Goal: Information Seeking & Learning: Learn about a topic

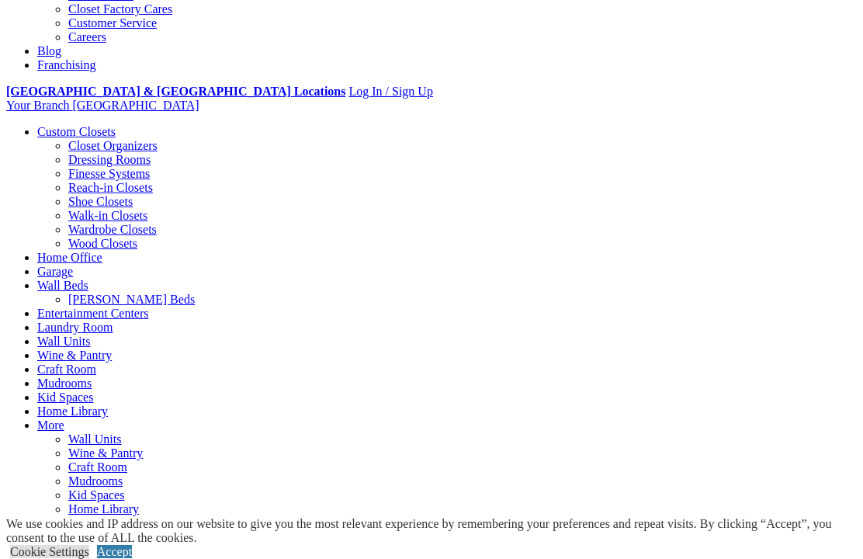
scroll to position [514, 0]
click at [98, 140] on link "Closet Organizers" at bounding box center [112, 146] width 89 height 13
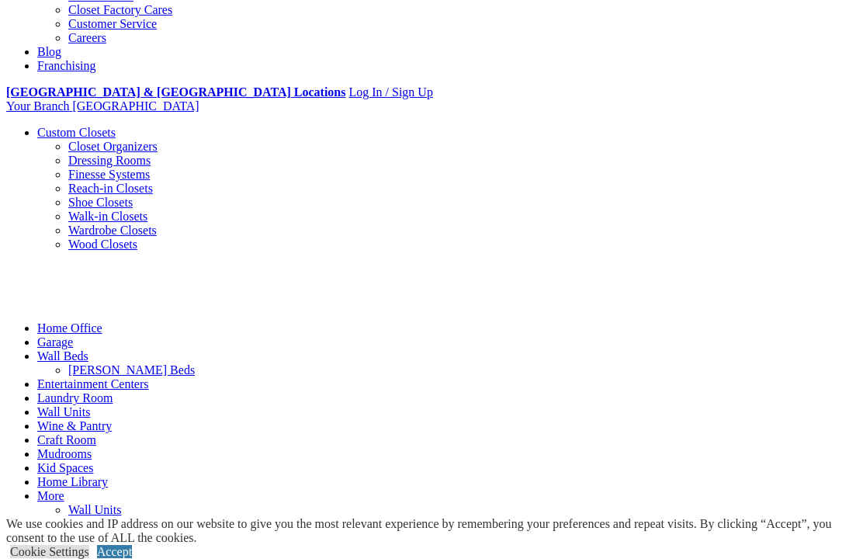
click at [85, 140] on link "Closet Organizers" at bounding box center [112, 146] width 89 height 13
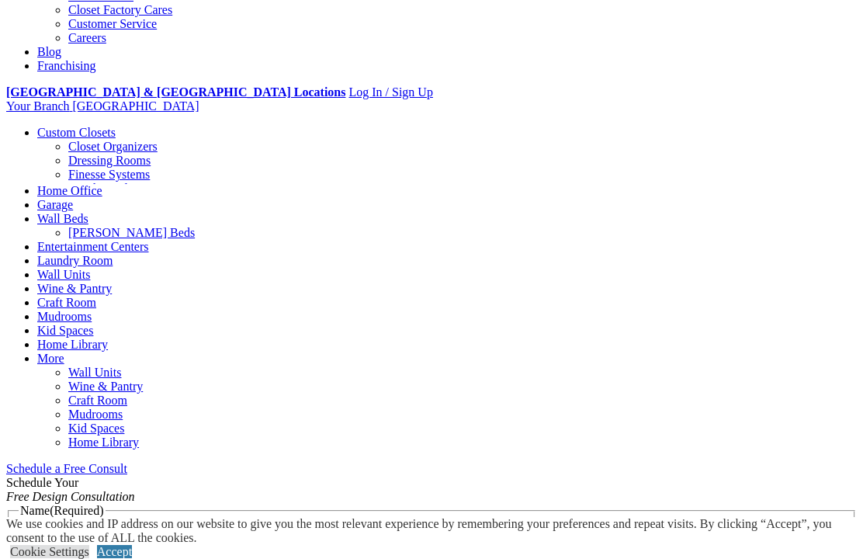
click at [97, 140] on link "Closet Organizers" at bounding box center [112, 146] width 89 height 13
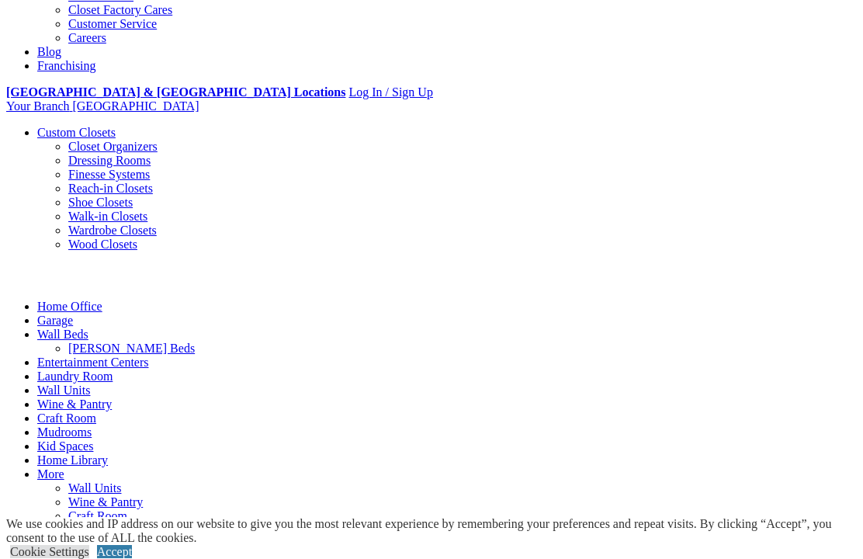
click at [90, 140] on link "Closet Organizers" at bounding box center [112, 146] width 89 height 13
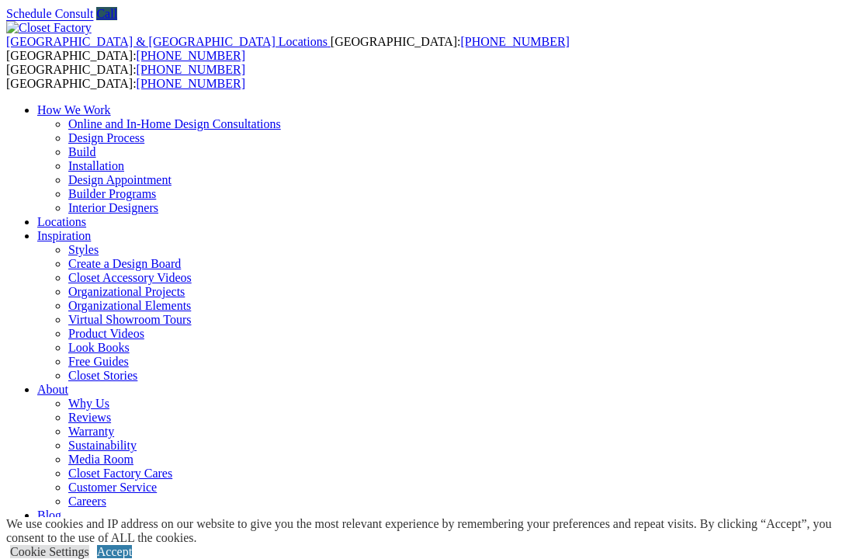
scroll to position [8, 0]
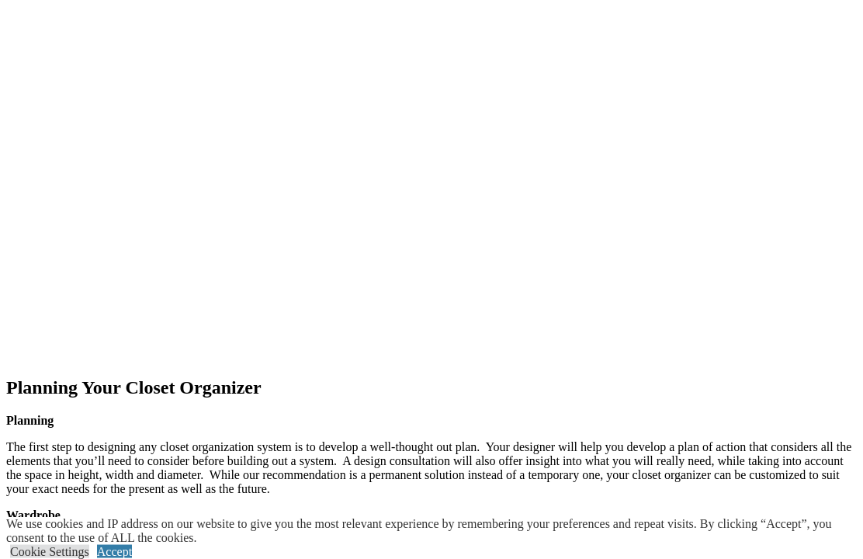
scroll to position [2023, 0]
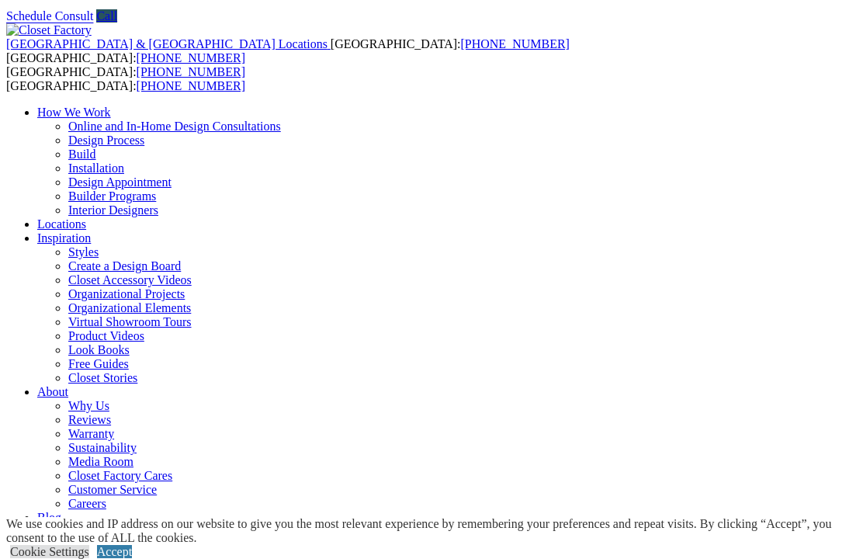
scroll to position [0, 0]
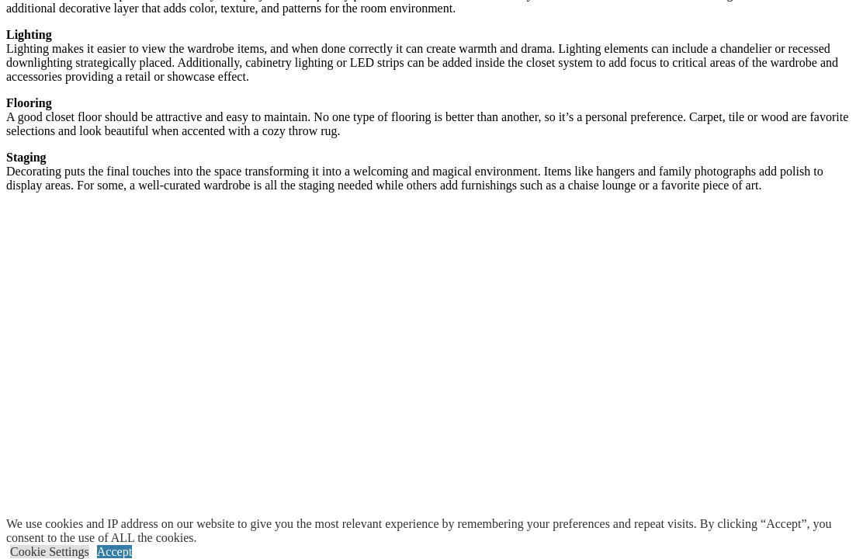
scroll to position [2778, 0]
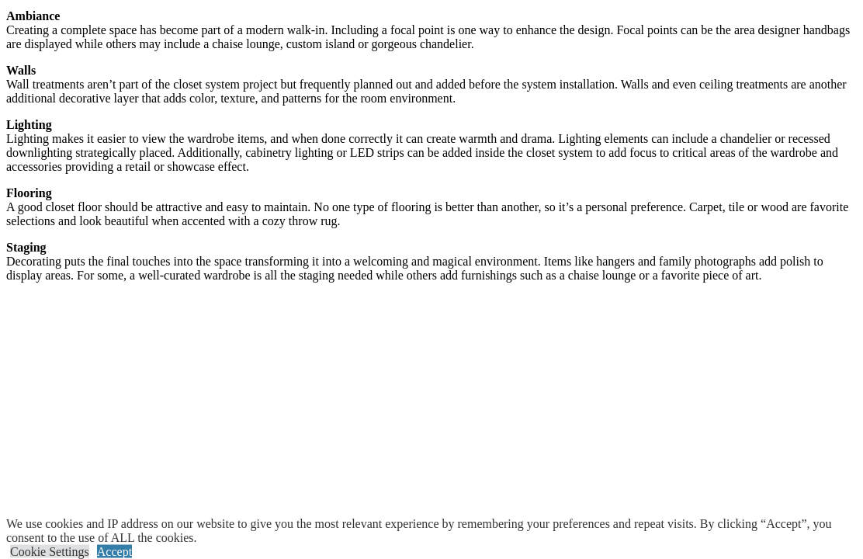
scroll to position [2644, 0]
